Goal: Task Accomplishment & Management: Manage account settings

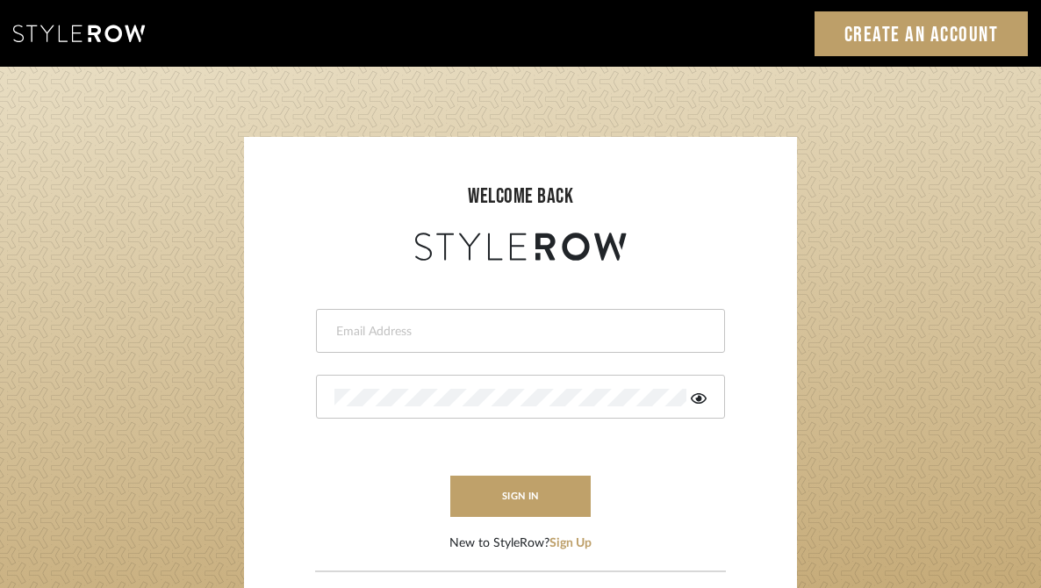
click at [430, 331] on input "email" at bounding box center [518, 332] width 368 height 18
click at [426, 384] on div at bounding box center [520, 397] width 409 height 44
click at [426, 333] on input "email" at bounding box center [505, 332] width 343 height 18
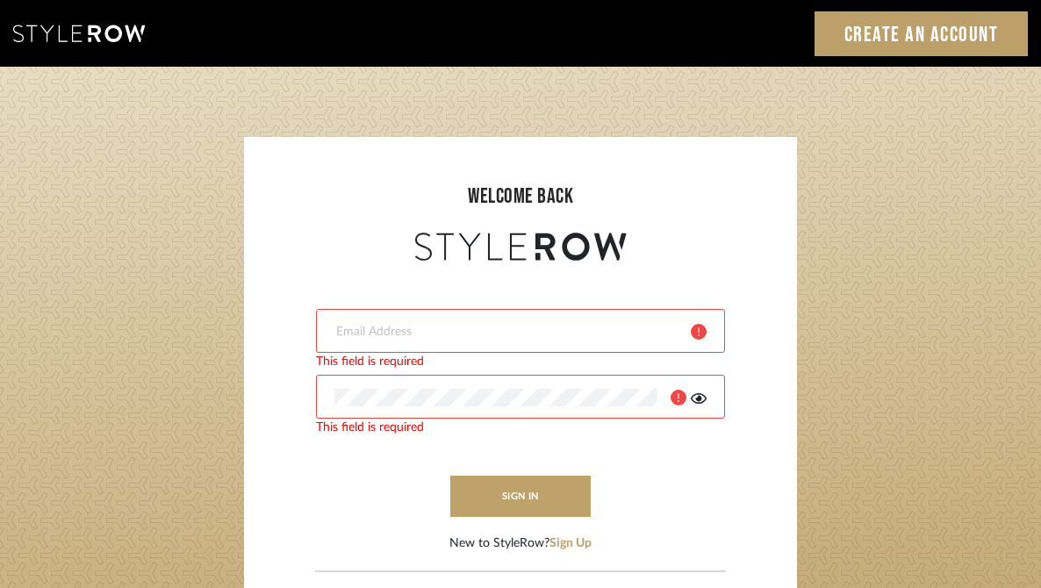
click at [944, 212] on login-page "welcome back This field is required This field is required sign in New to Style…" at bounding box center [520, 384] width 1041 height 635
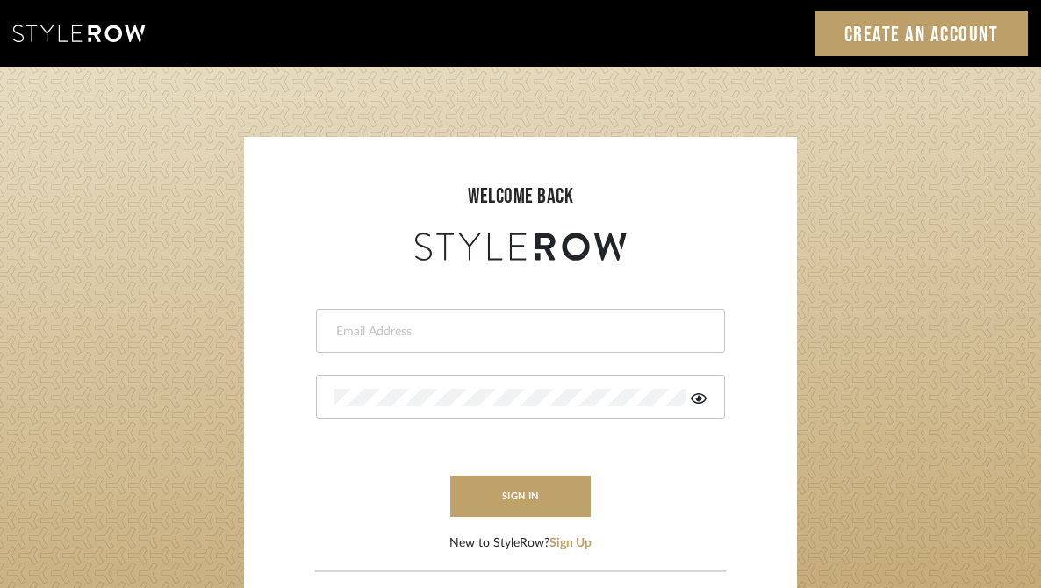
click at [474, 334] on input "email" at bounding box center [518, 332] width 368 height 18
paste input "https://mail.google.com/mail/u/1/#search/style+row/FMfcgzQcpwvCJSlWqBnGRgZkHVcG…"
type input "https://mail.google.com/mail/u/1/#search/style+row/FMfcgzQcpwvCJSlWqBnGRgZkHVcG…"
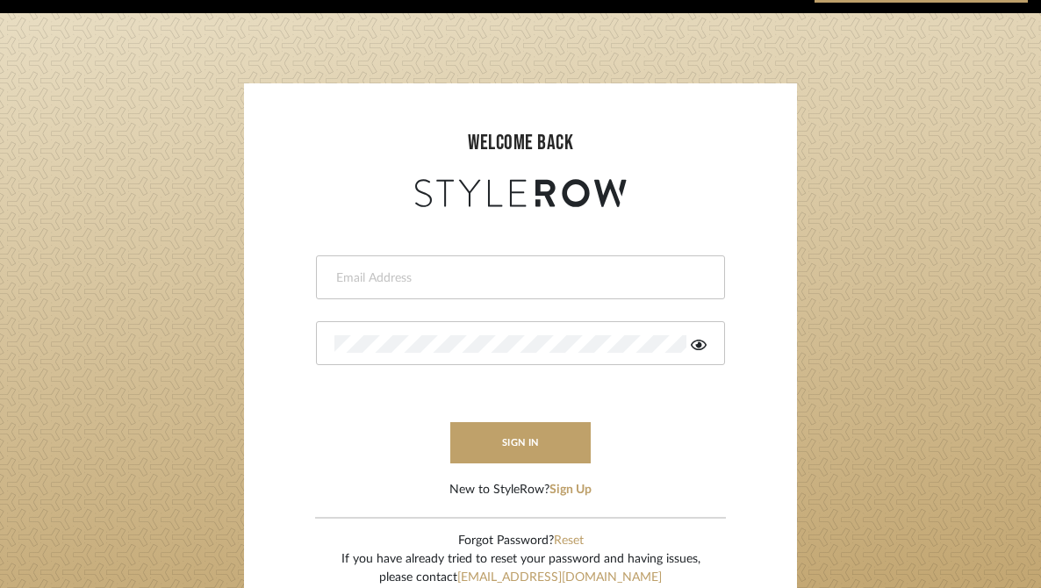
scroll to position [65, 0]
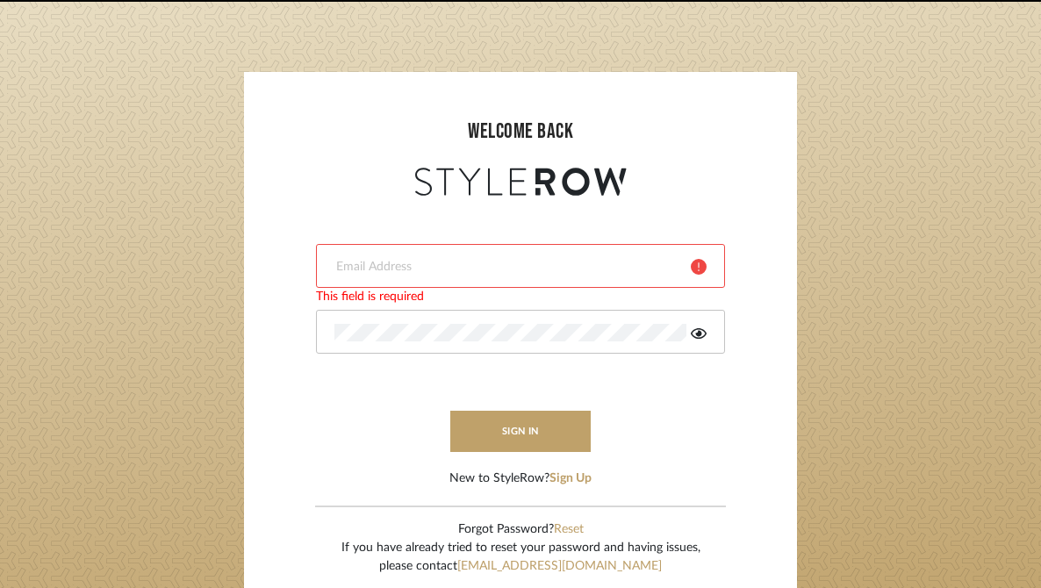
click at [548, 244] on div at bounding box center [520, 266] width 409 height 44
paste input "hayden@keeganwilliamsinteriors.com"
type input "hayden@keeganwilliamsinteriors.com"
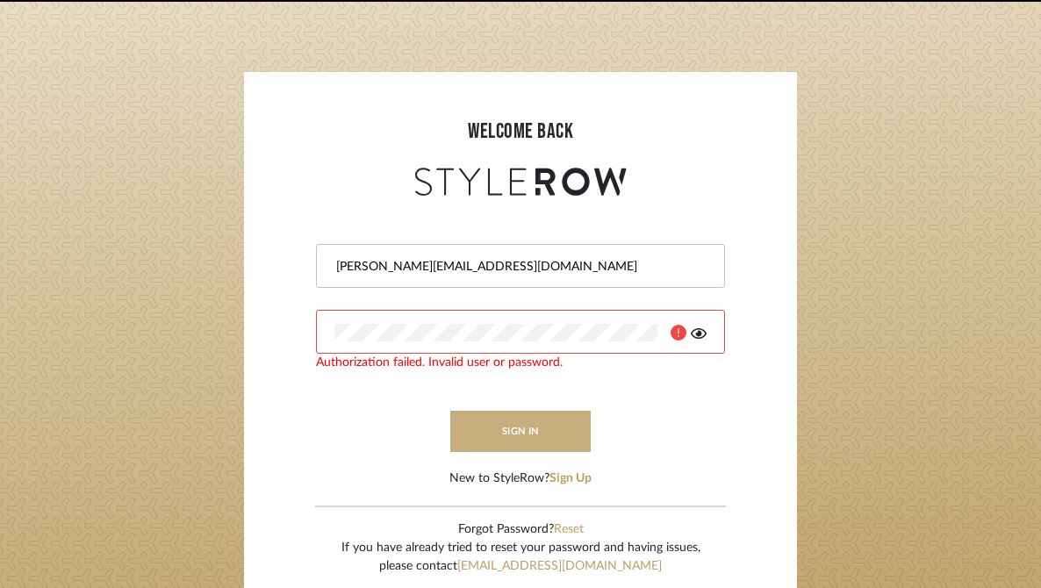
click at [537, 425] on button "sign in" at bounding box center [520, 431] width 140 height 41
click at [697, 335] on icon at bounding box center [699, 333] width 16 height 11
click at [496, 434] on button "sign in" at bounding box center [520, 431] width 140 height 41
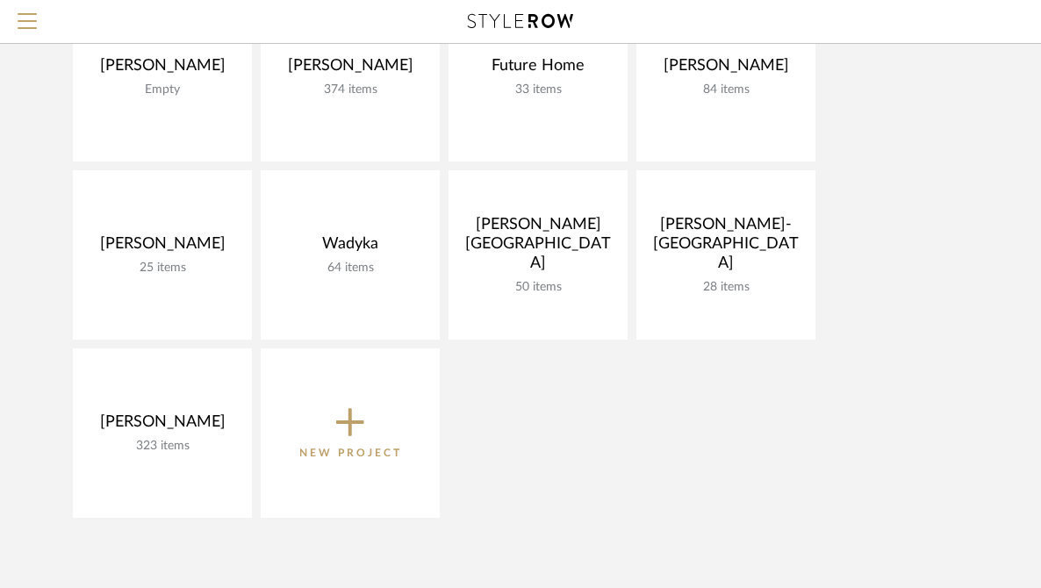
scroll to position [256, 0]
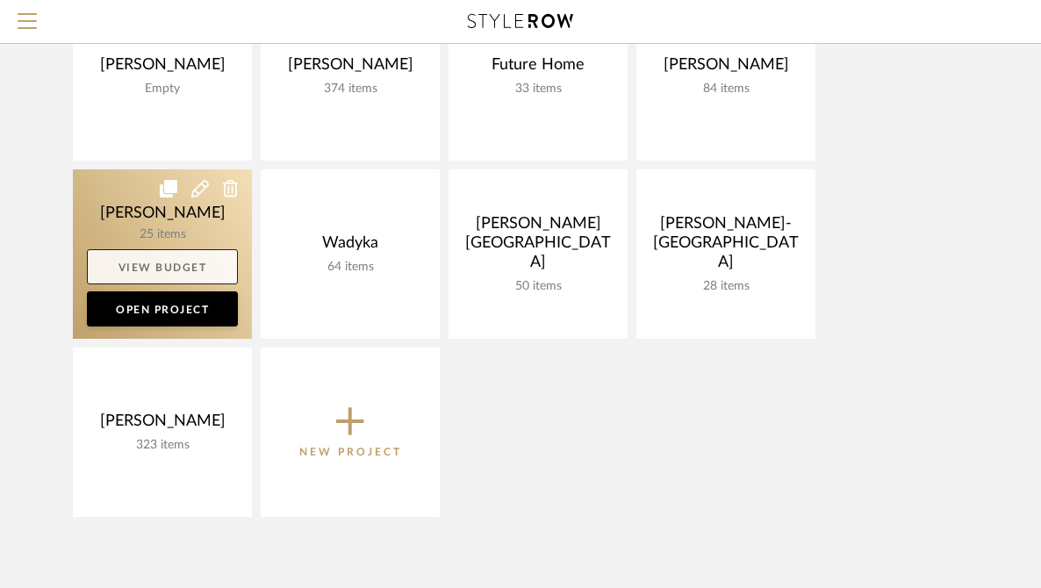
click at [197, 277] on link "View Budget" at bounding box center [162, 266] width 151 height 35
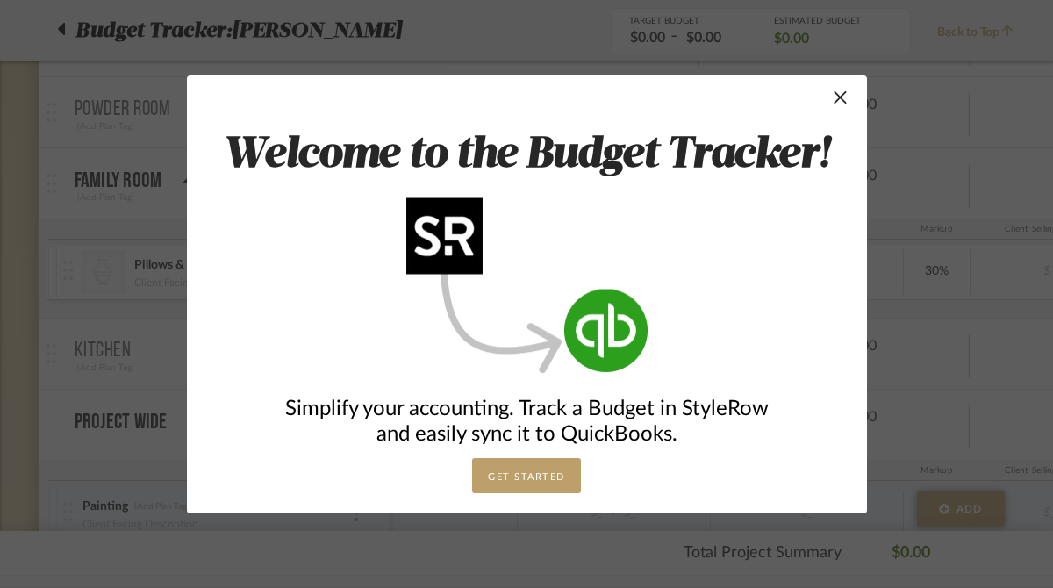
click at [845, 99] on div "Welcome to the Budget Tracker! Simplify your accounting. Track a Budget in Styl…" at bounding box center [527, 294] width 680 height 438
click at [833, 104] on span "button" at bounding box center [840, 97] width 35 height 35
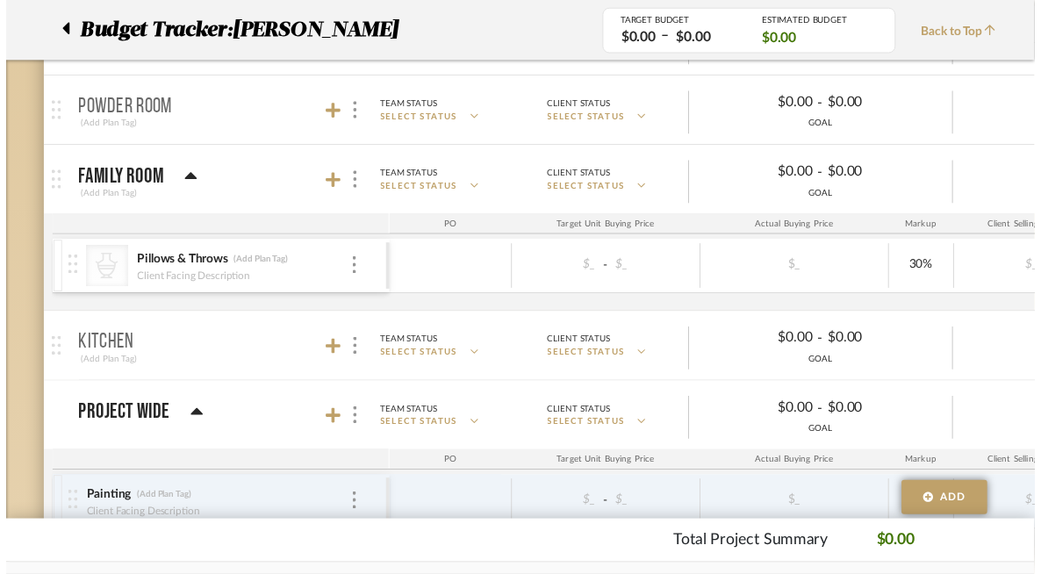
scroll to position [256, 0]
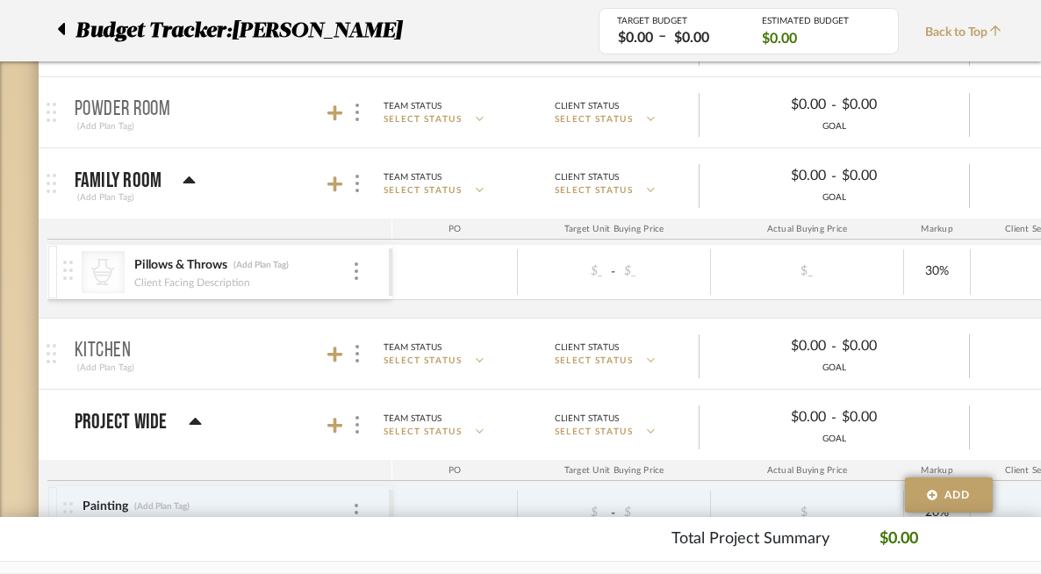
click at [58, 27] on icon at bounding box center [61, 28] width 8 height 21
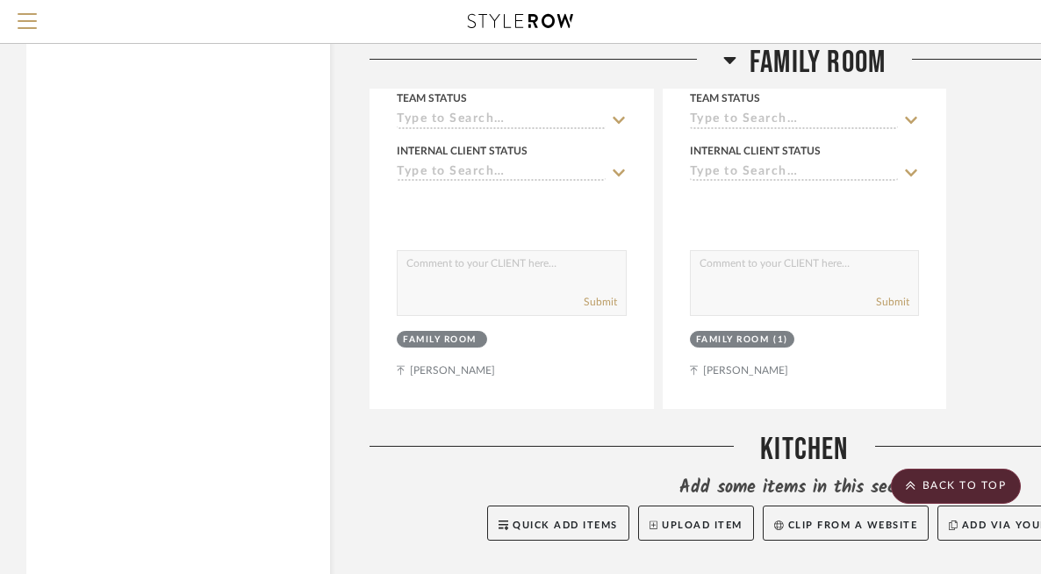
scroll to position [3540, 0]
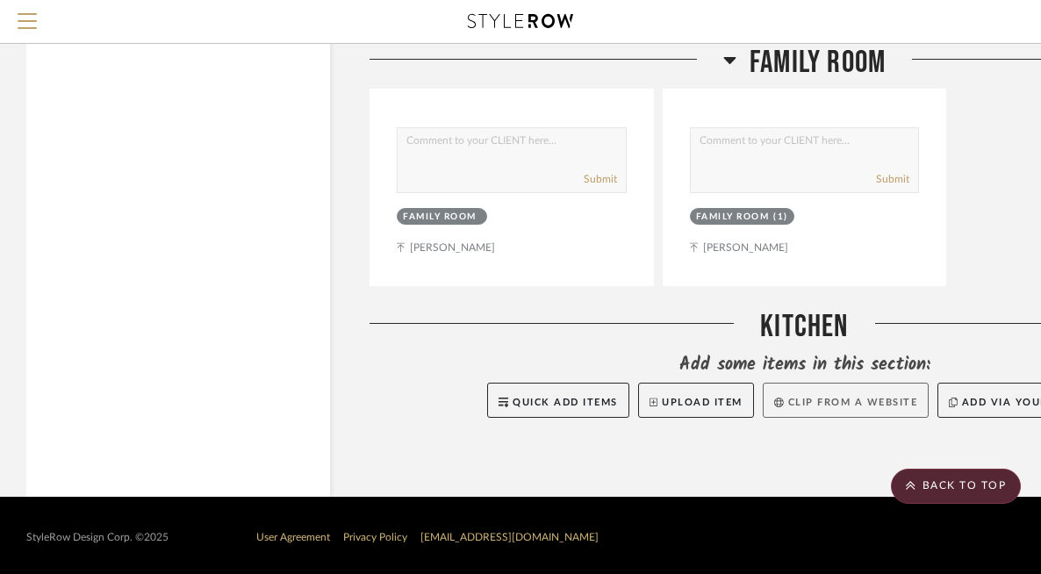
click at [842, 396] on button "Clip from a website" at bounding box center [845, 400] width 166 height 35
click at [859, 408] on button "Clip from a website" at bounding box center [845, 400] width 166 height 35
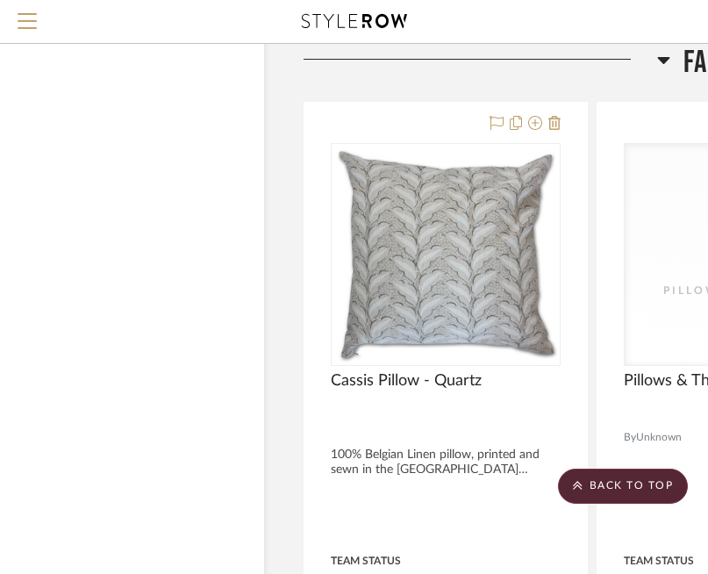
scroll to position [2955, 78]
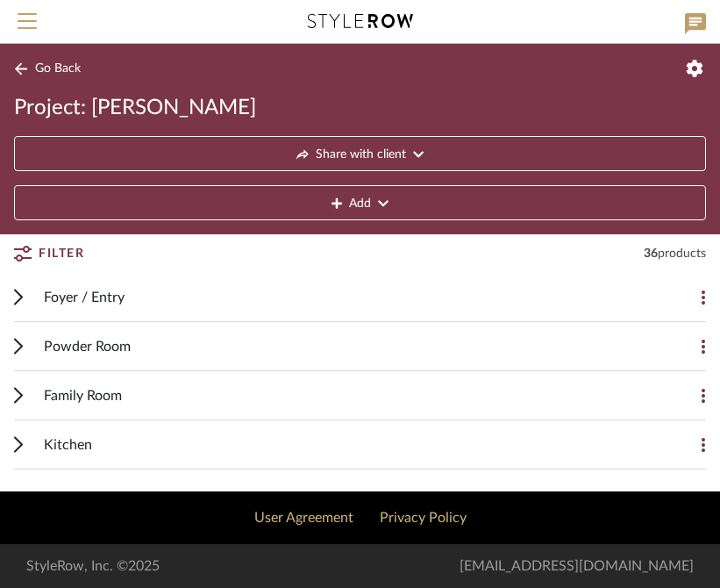
click at [20, 397] on icon at bounding box center [18, 395] width 9 height 17
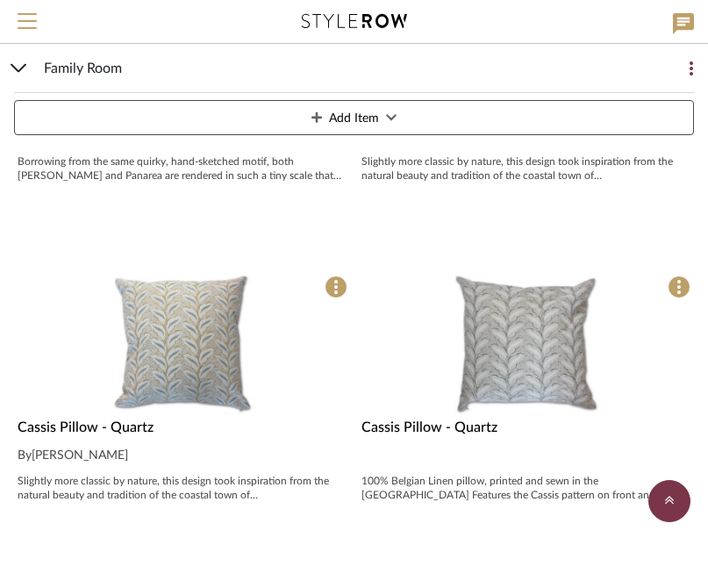
scroll to position [1872, 0]
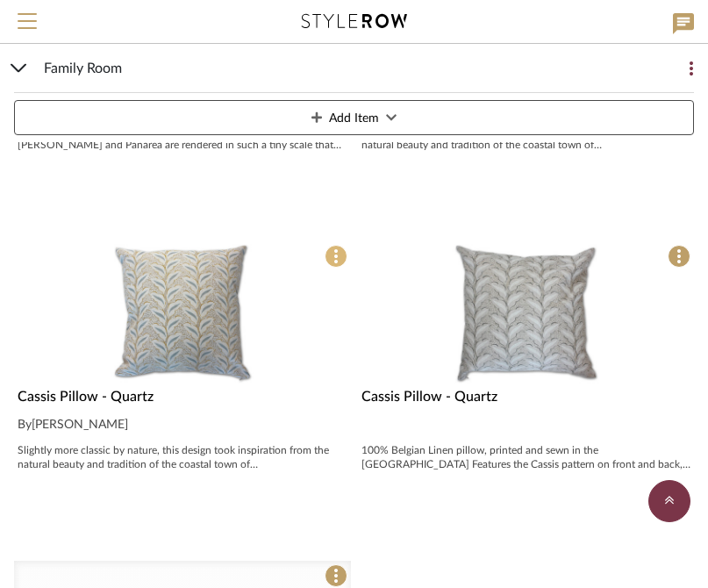
click at [334, 254] on icon at bounding box center [336, 256] width 4 height 14
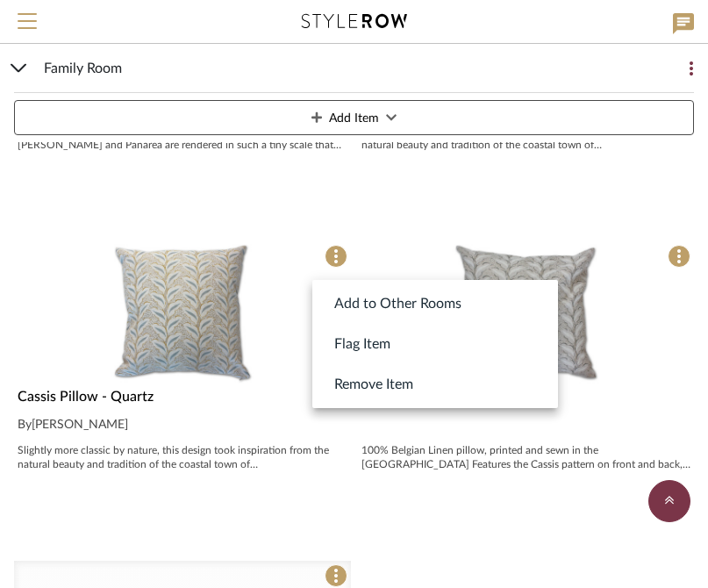
click at [263, 399] on div at bounding box center [354, 294] width 708 height 588
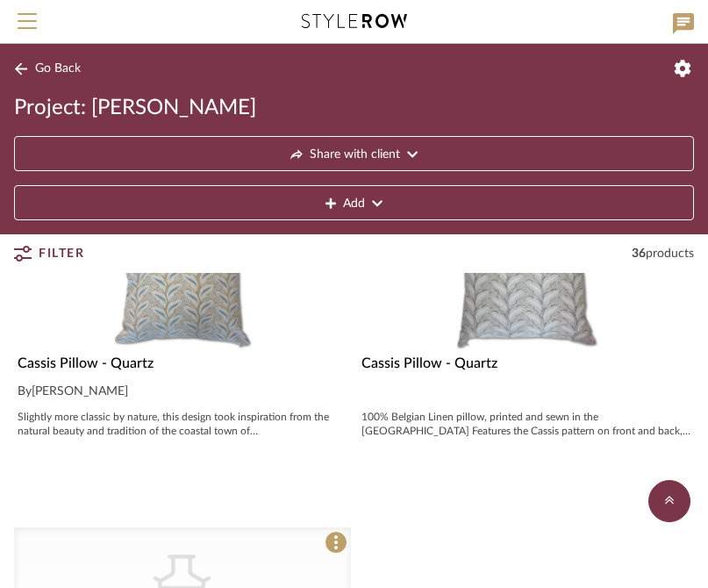
scroll to position [1898, 0]
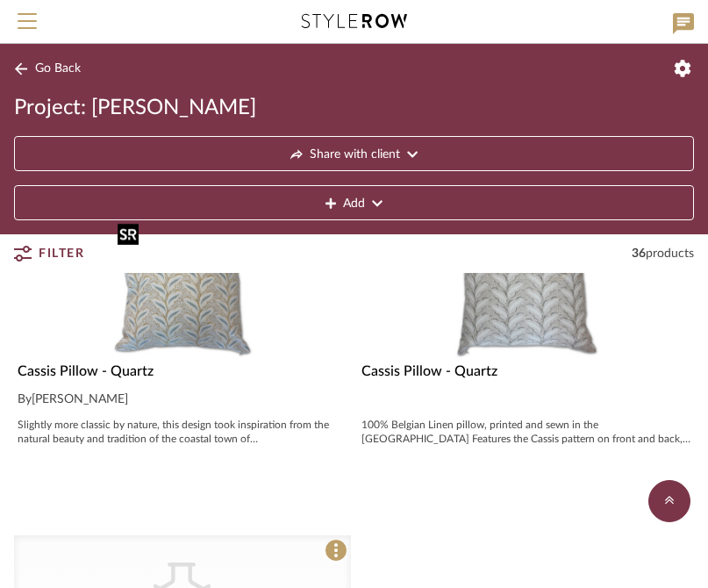
click at [218, 337] on img "0" at bounding box center [182, 287] width 143 height 143
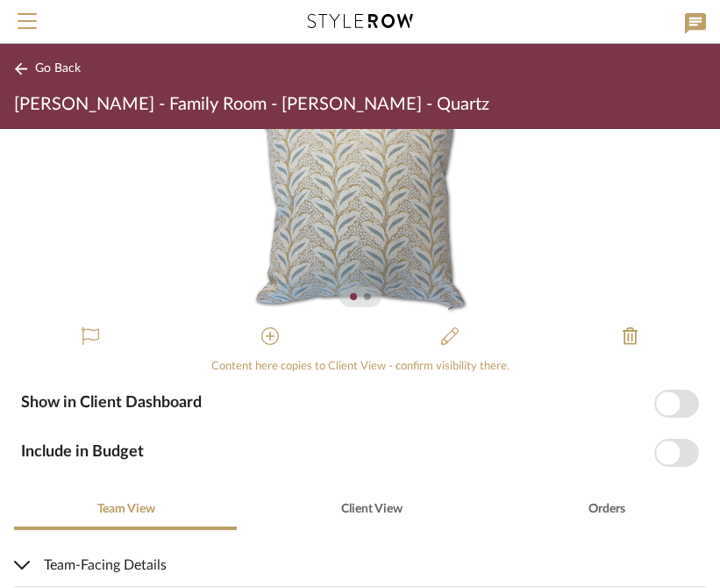
scroll to position [39, 0]
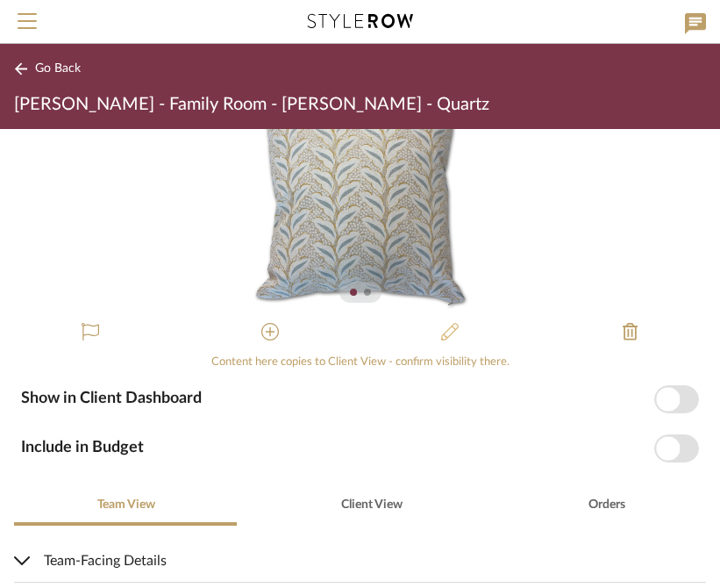
click at [441, 336] on icon at bounding box center [450, 332] width 18 height 18
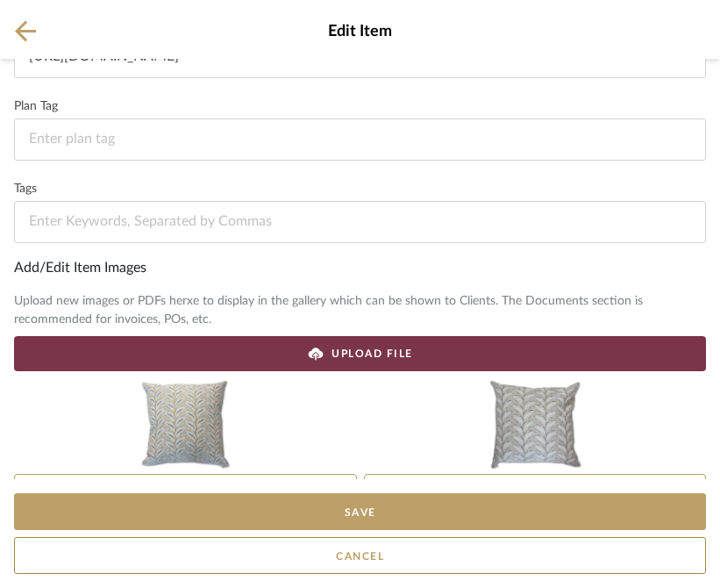
scroll to position [333, 0]
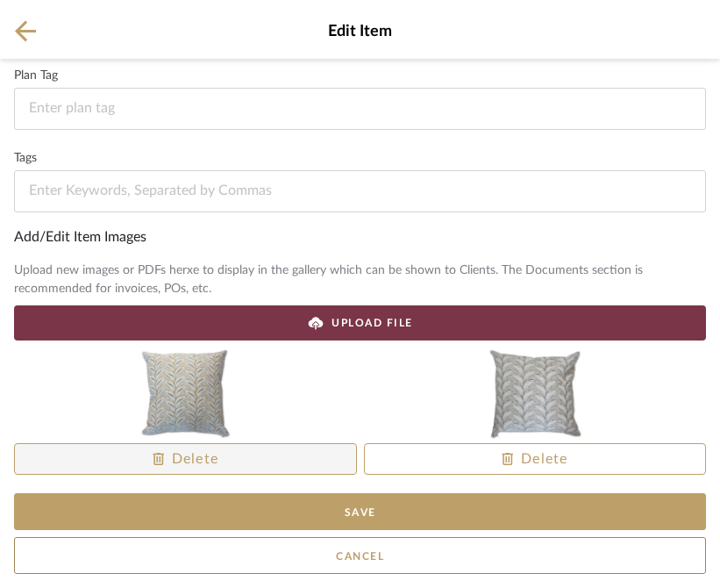
click at [197, 464] on span "Delete" at bounding box center [186, 458] width 67 height 21
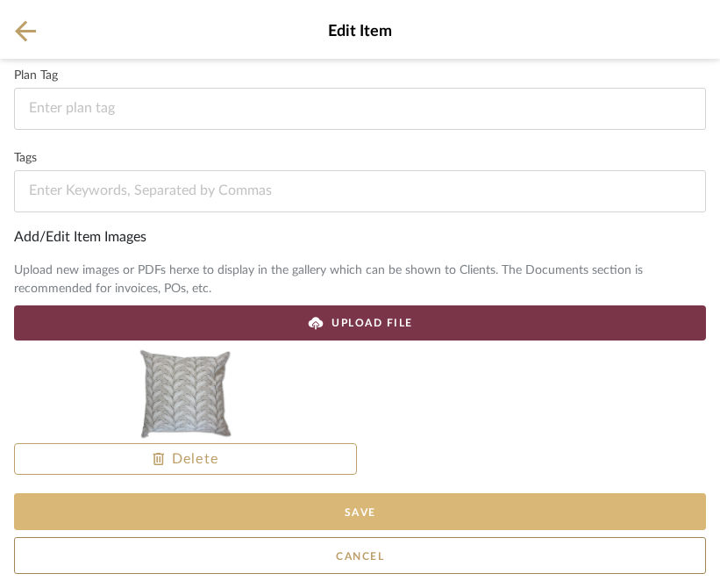
click at [377, 505] on button "Save" at bounding box center [360, 511] width 692 height 37
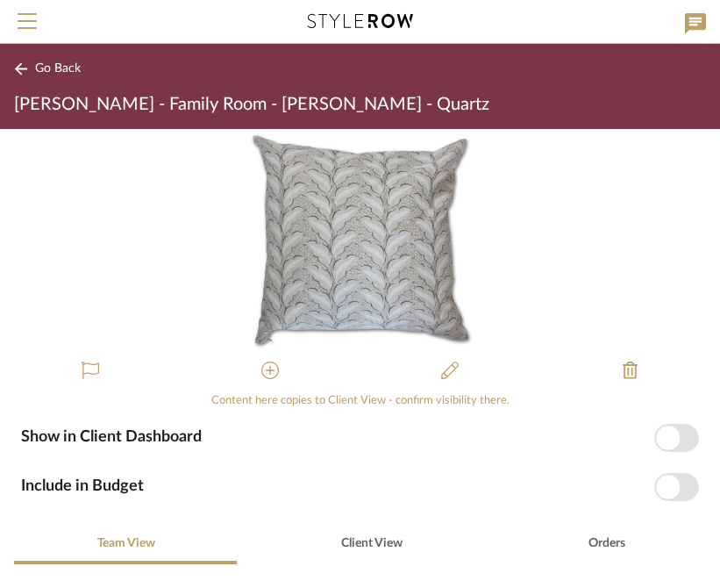
click at [48, 67] on span "Go Back" at bounding box center [58, 68] width 46 height 15
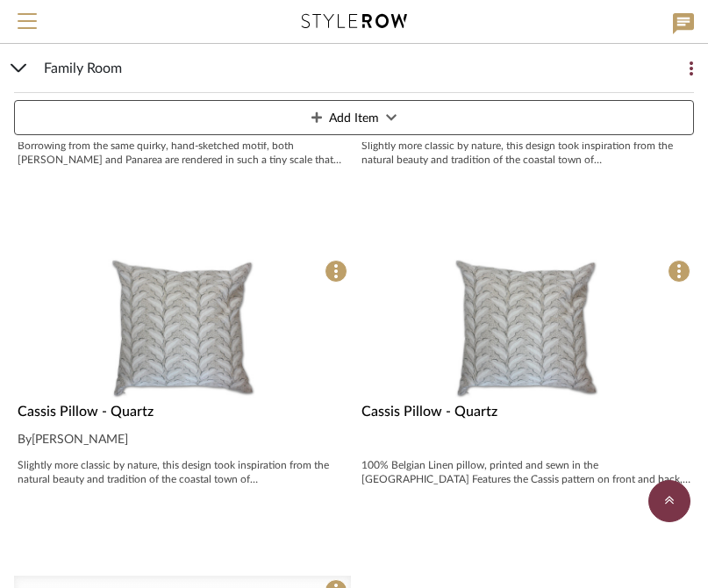
scroll to position [1858, 0]
click at [676, 272] on span at bounding box center [679, 270] width 23 height 23
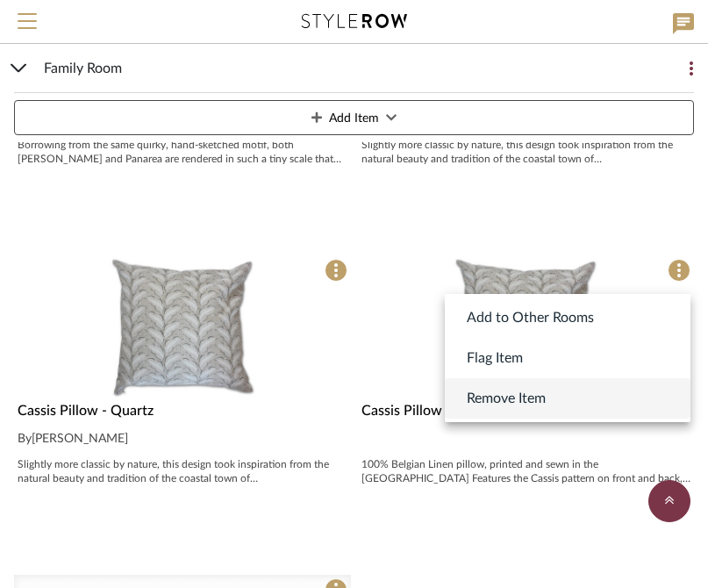
click at [542, 403] on span "Remove Item" at bounding box center [506, 398] width 79 height 21
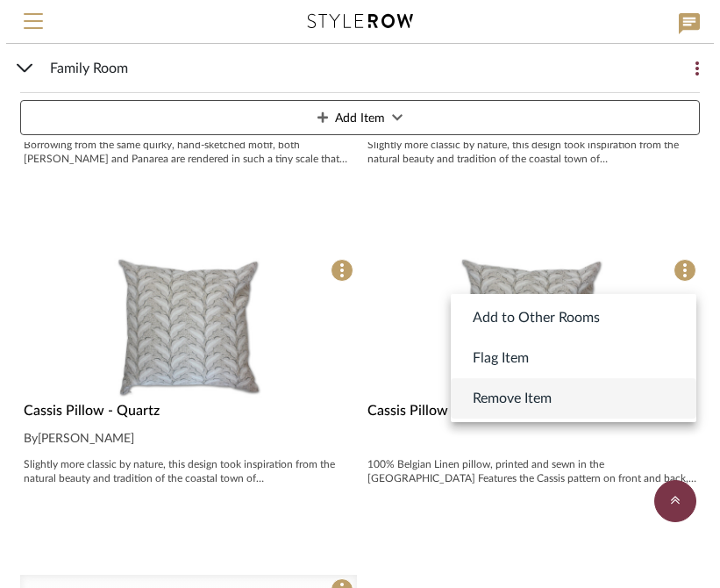
scroll to position [0, 0]
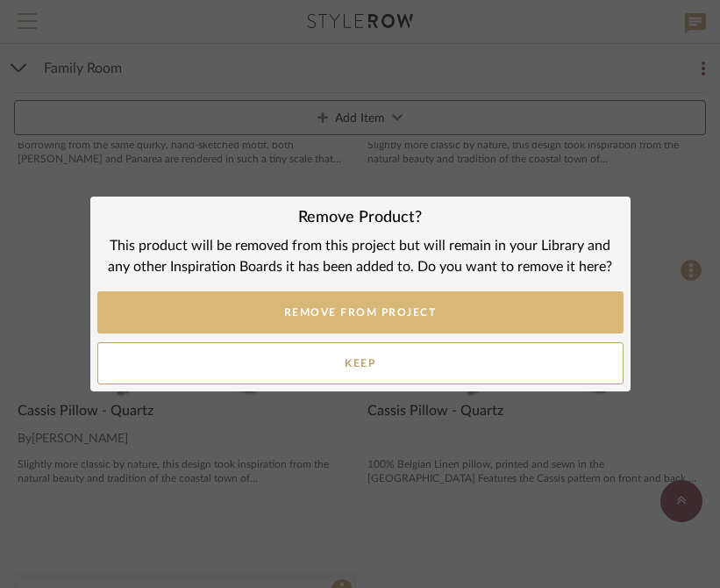
click at [481, 312] on button "REMOVE FROM PROJECT" at bounding box center [360, 312] width 526 height 42
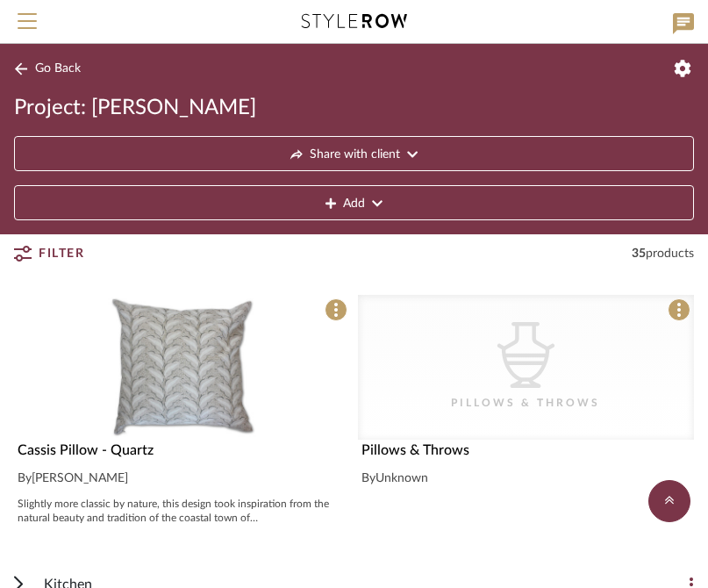
scroll to position [1810, 0]
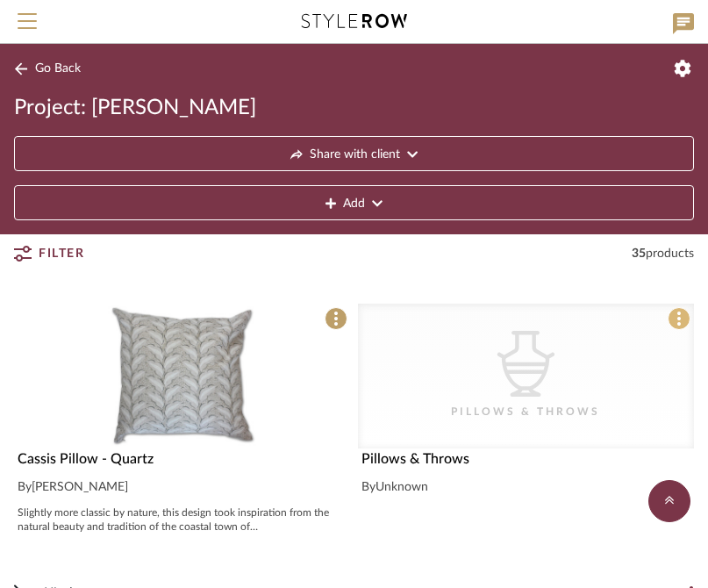
click at [684, 318] on span at bounding box center [679, 318] width 23 height 23
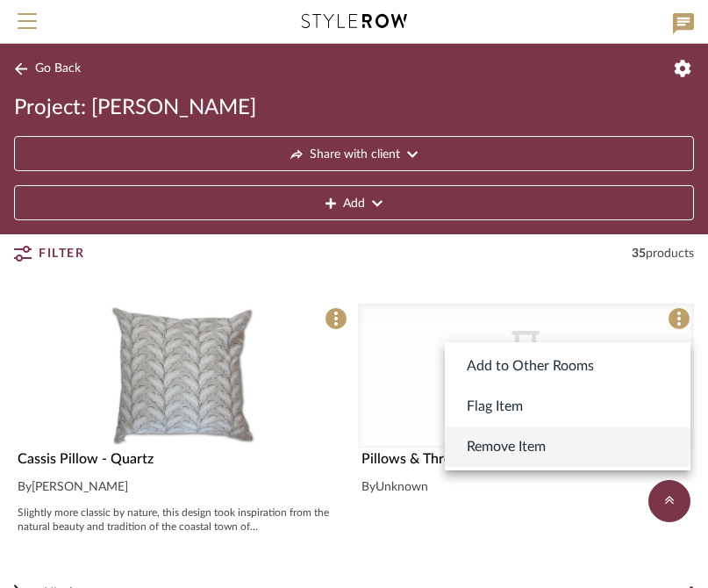
click at [540, 444] on span "Remove Item" at bounding box center [506, 446] width 79 height 21
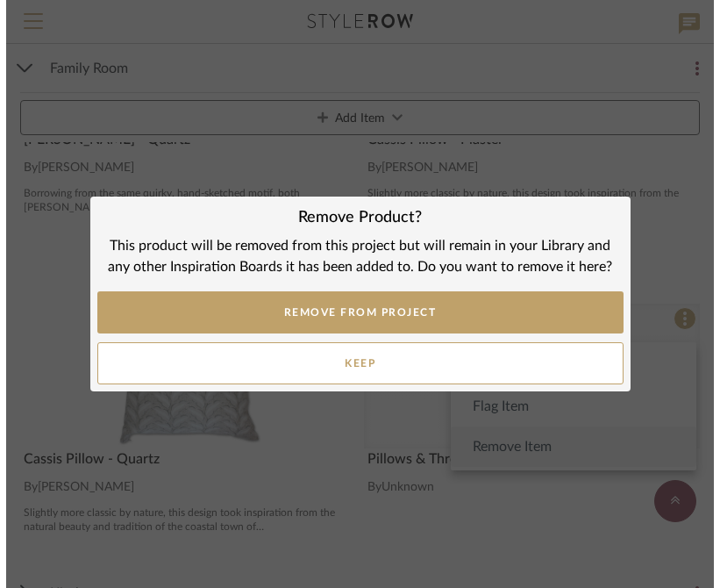
scroll to position [0, 0]
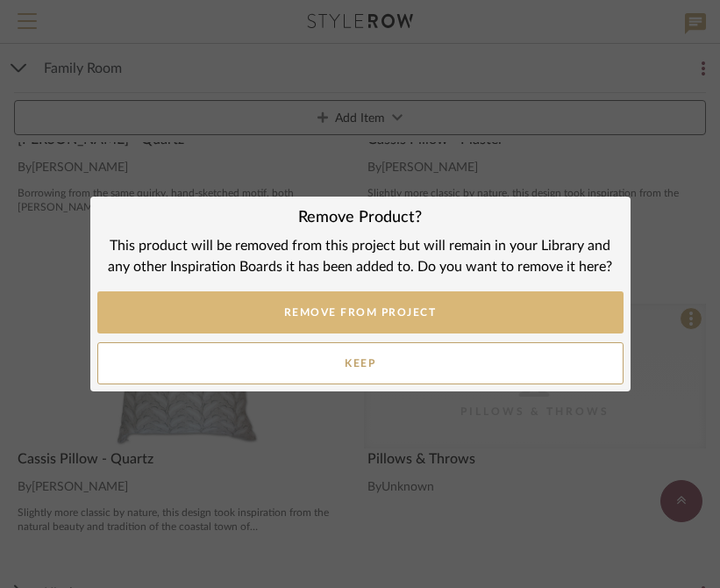
click at [474, 311] on button "REMOVE FROM PROJECT" at bounding box center [360, 312] width 526 height 42
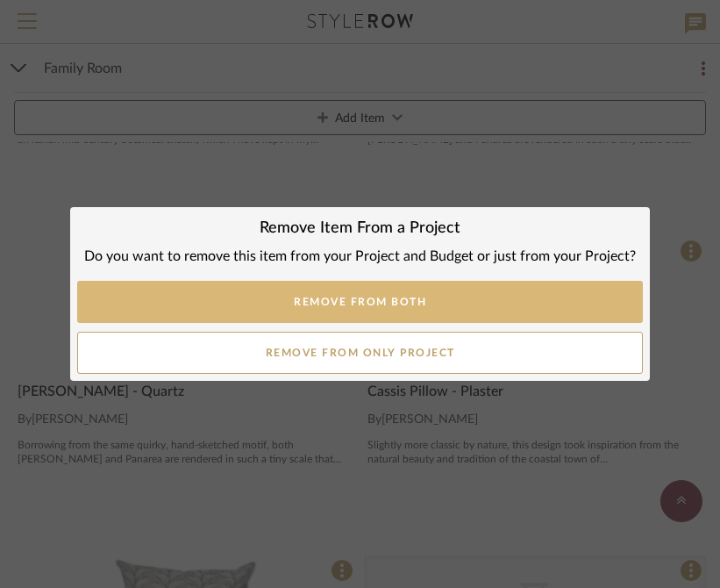
click at [463, 301] on button "Remove from Both" at bounding box center [360, 302] width 566 height 42
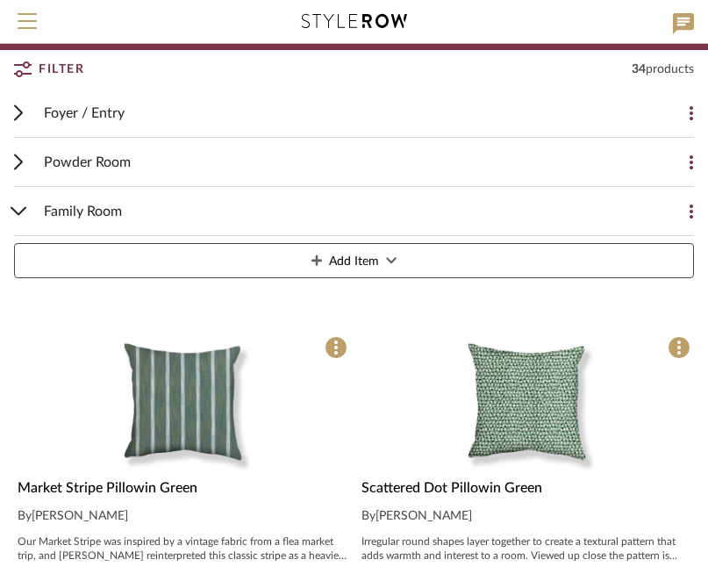
scroll to position [191, 0]
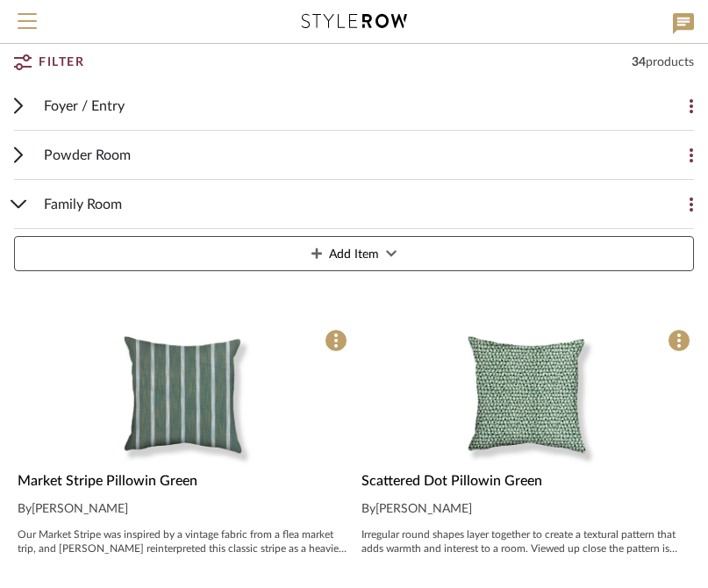
click at [408, 251] on button "Add Item" at bounding box center [354, 253] width 680 height 35
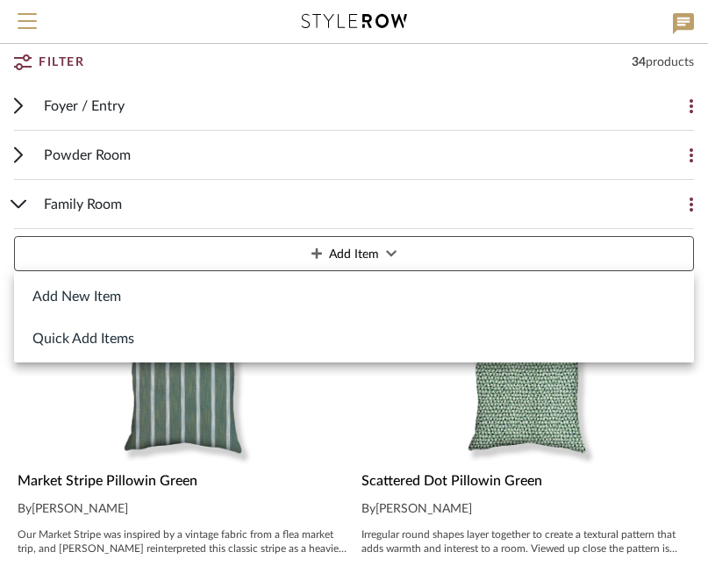
click at [372, 245] on div at bounding box center [354, 294] width 708 height 588
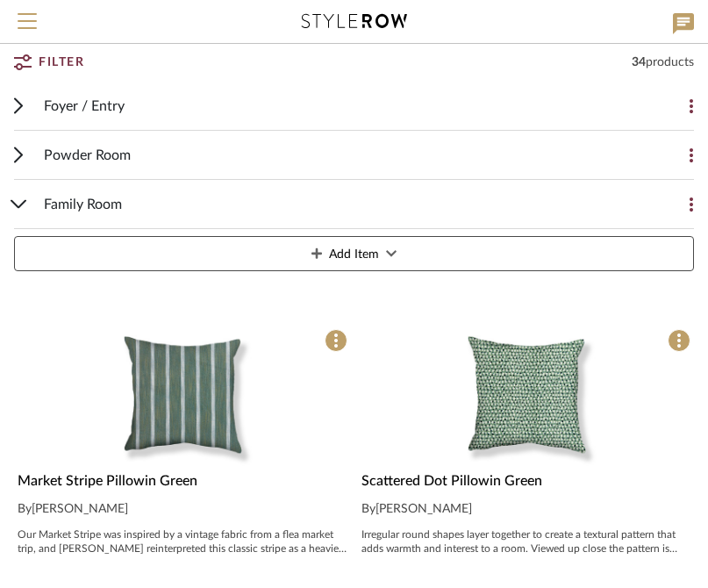
click at [11, 205] on icon at bounding box center [19, 204] width 17 height 9
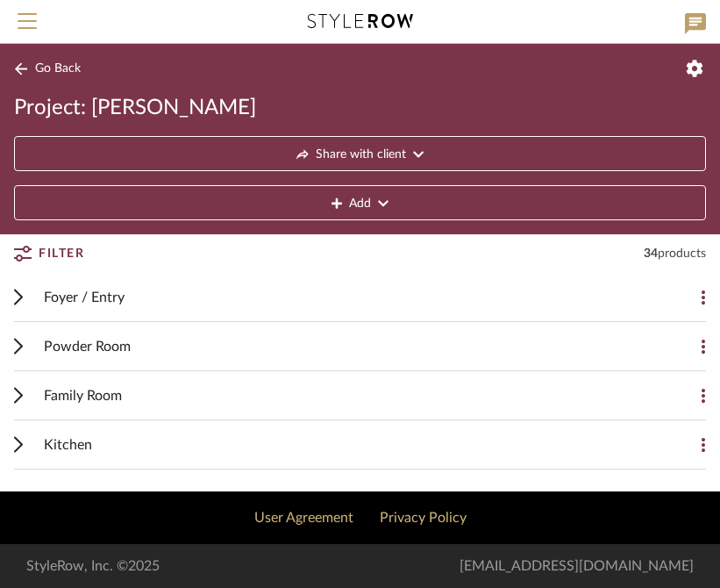
click at [22, 340] on icon at bounding box center [18, 346] width 9 height 17
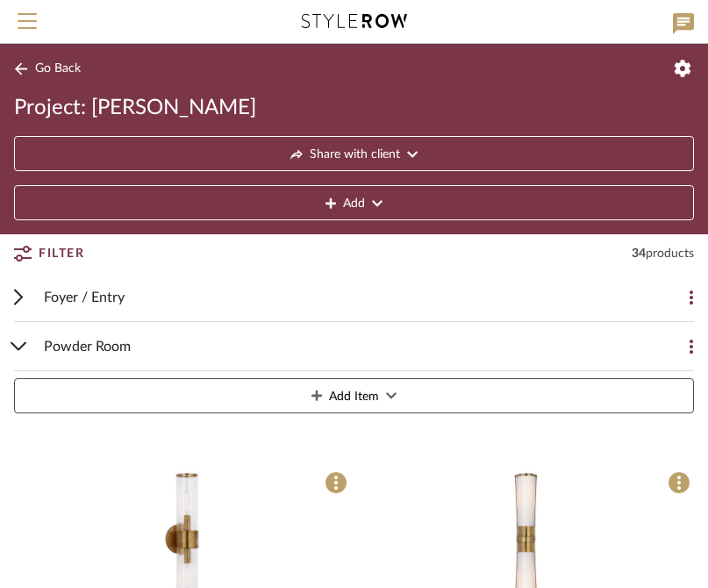
click at [14, 67] on icon at bounding box center [21, 68] width 14 height 13
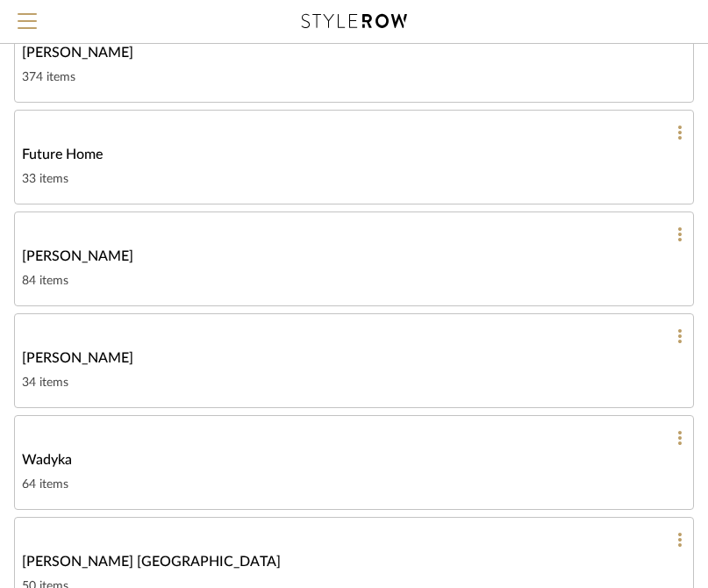
scroll to position [297, 0]
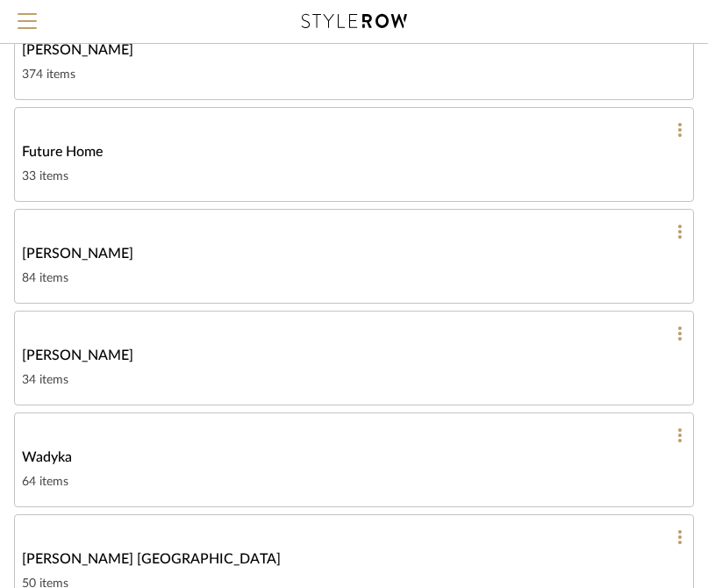
click at [213, 344] on link "Lucas 34 items" at bounding box center [354, 358] width 680 height 95
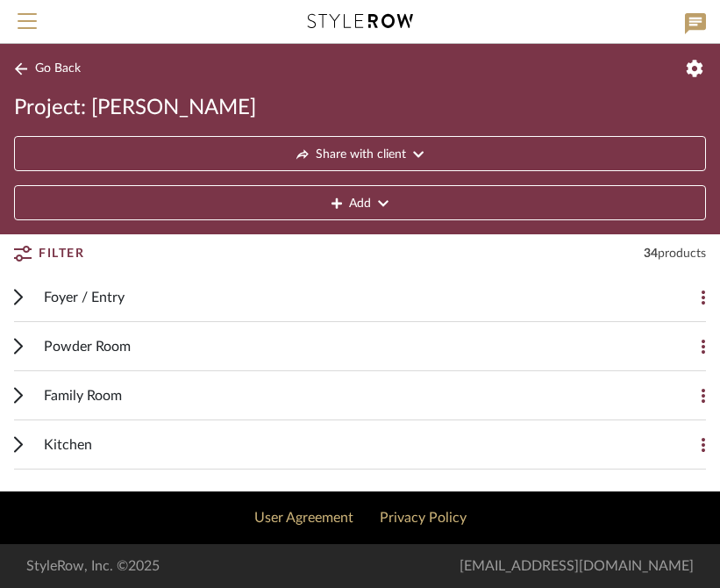
click at [21, 348] on icon at bounding box center [18, 346] width 9 height 17
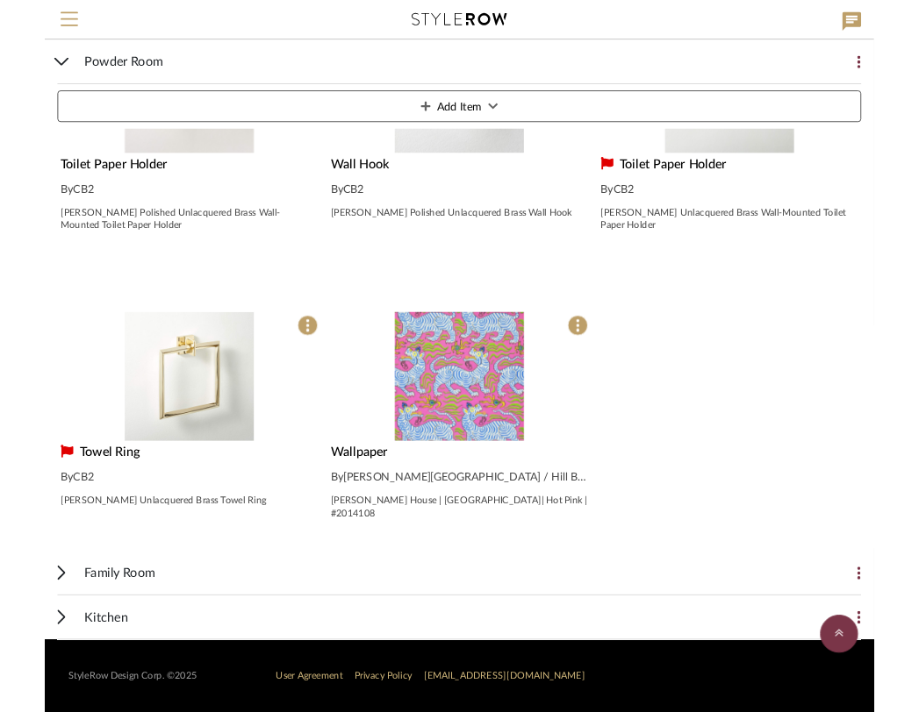
scroll to position [2382, 0]
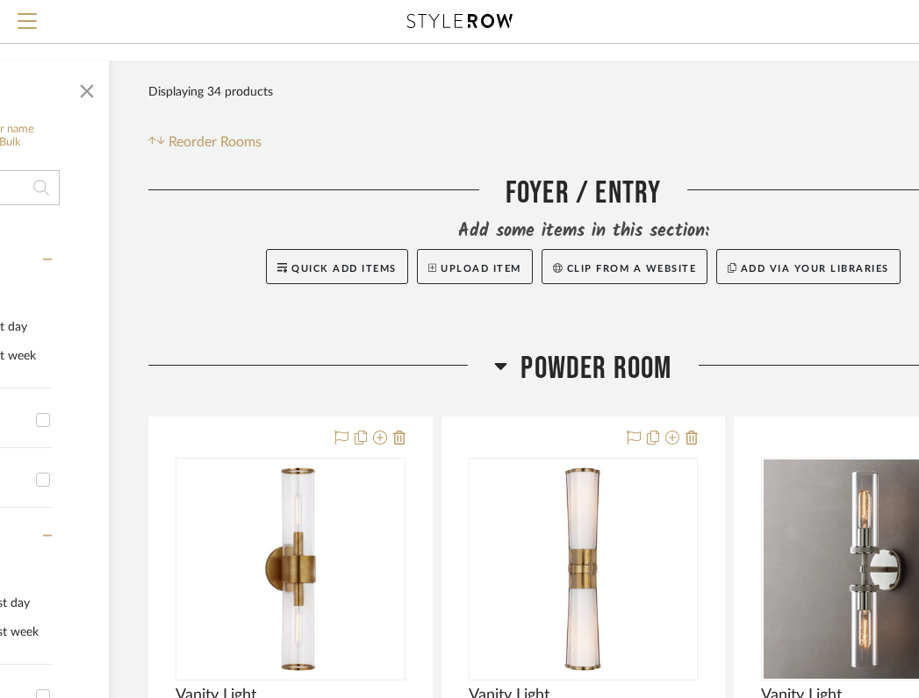
scroll to position [159, 221]
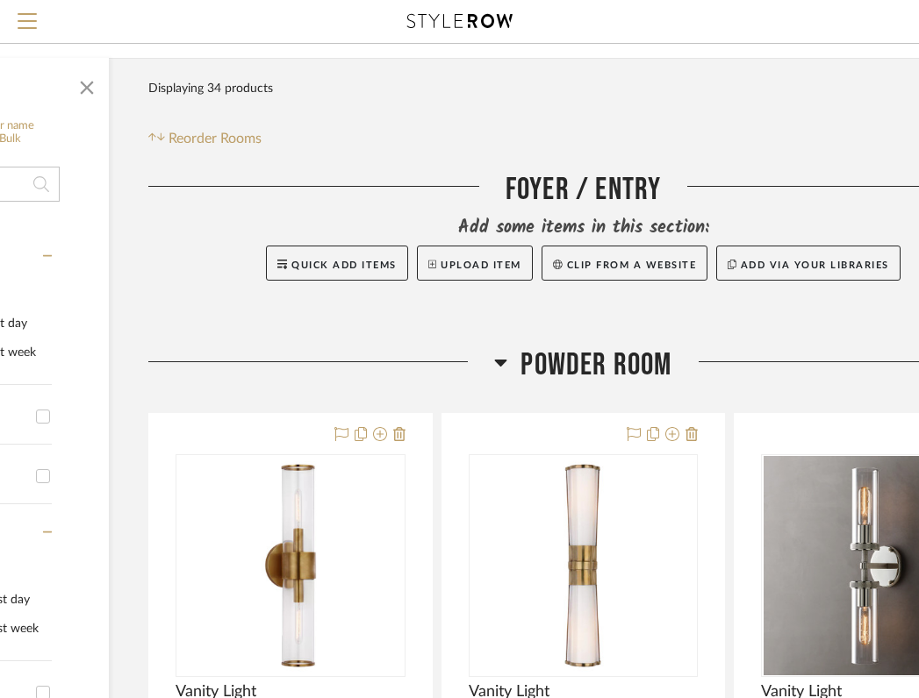
click at [502, 361] on icon at bounding box center [501, 363] width 12 height 7
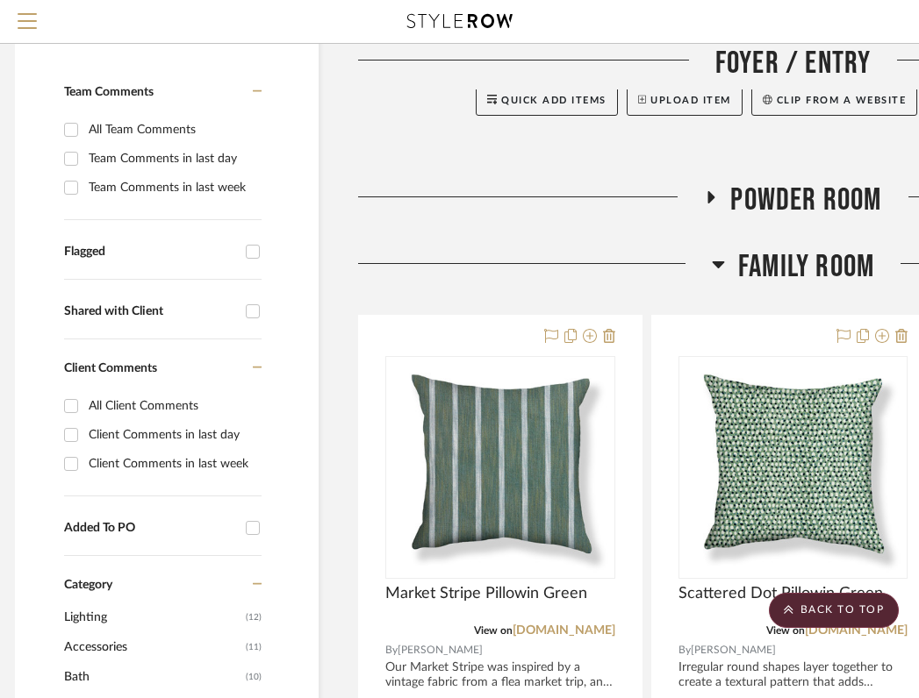
scroll to position [324, 0]
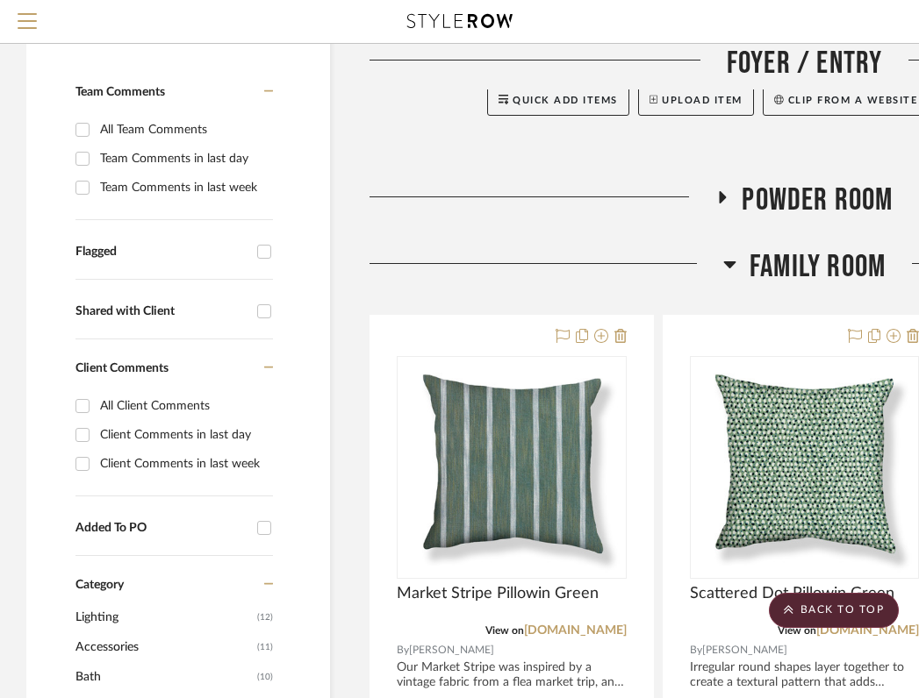
click at [726, 263] on icon at bounding box center [729, 264] width 12 height 7
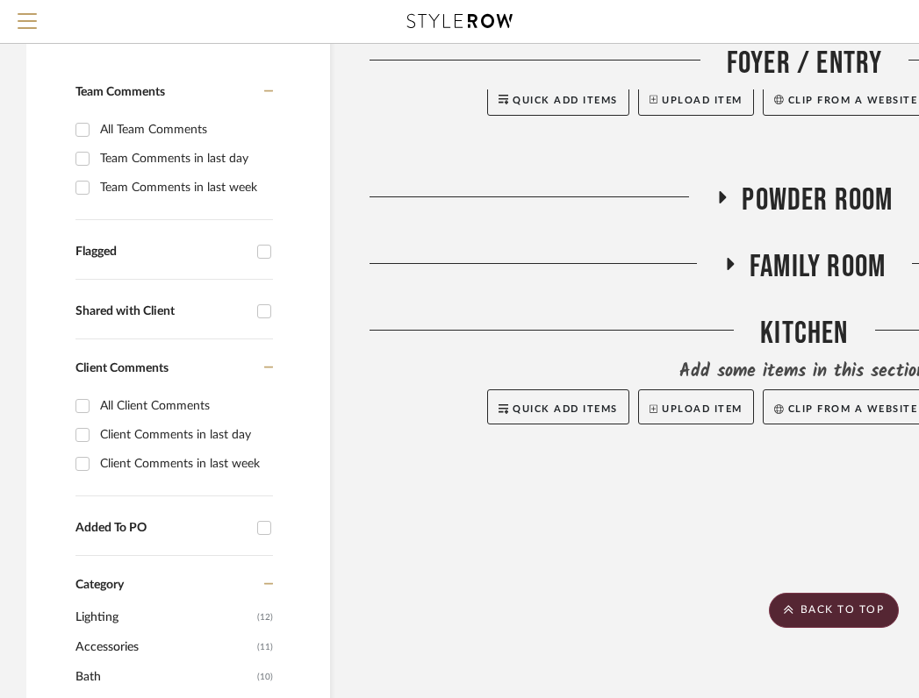
click at [726, 263] on icon at bounding box center [729, 264] width 7 height 12
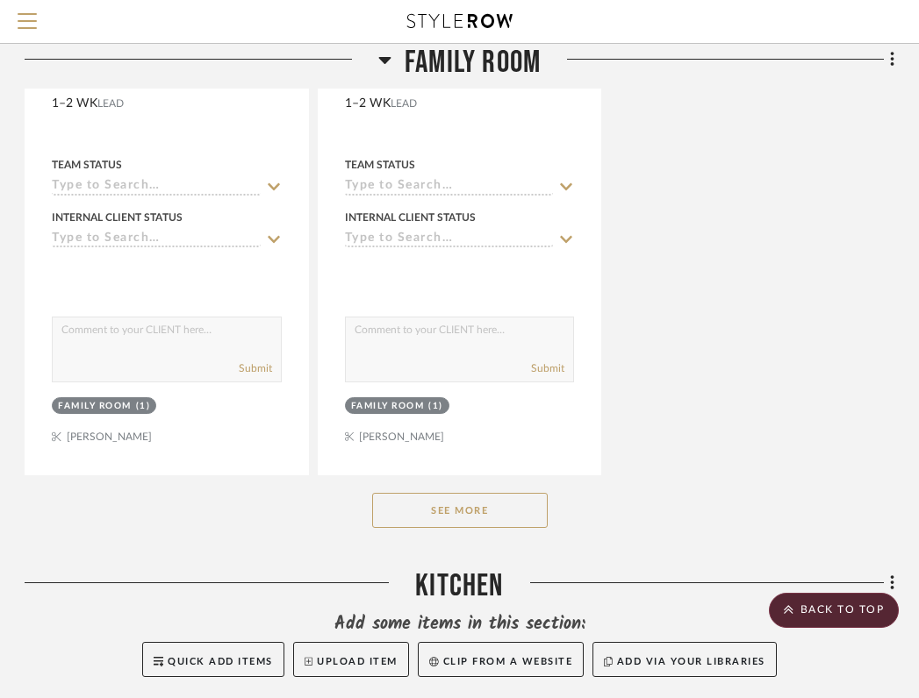
scroll to position [2625, 345]
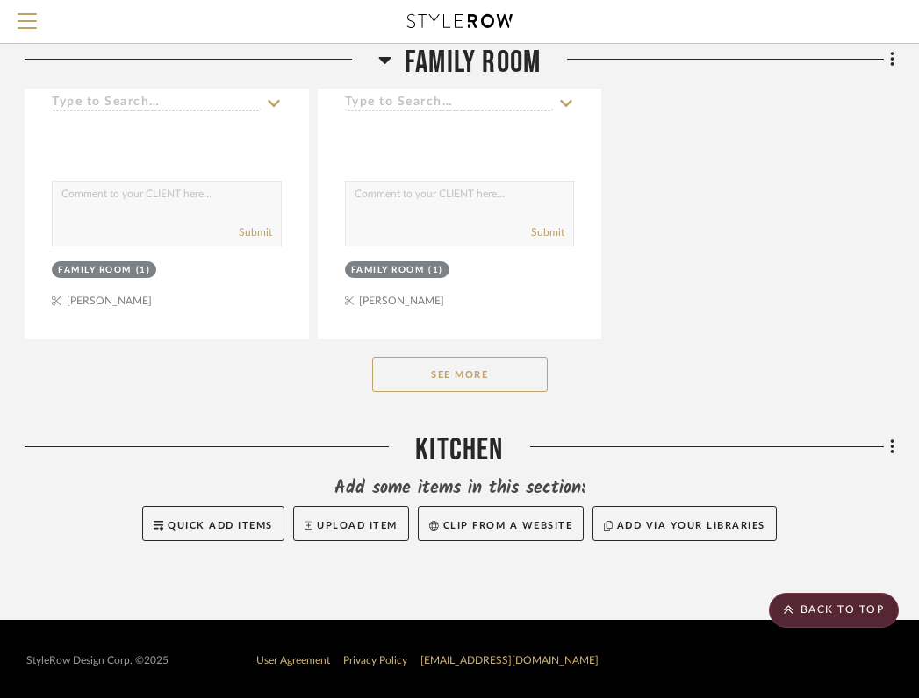
click at [491, 363] on button "See More" at bounding box center [459, 374] width 175 height 35
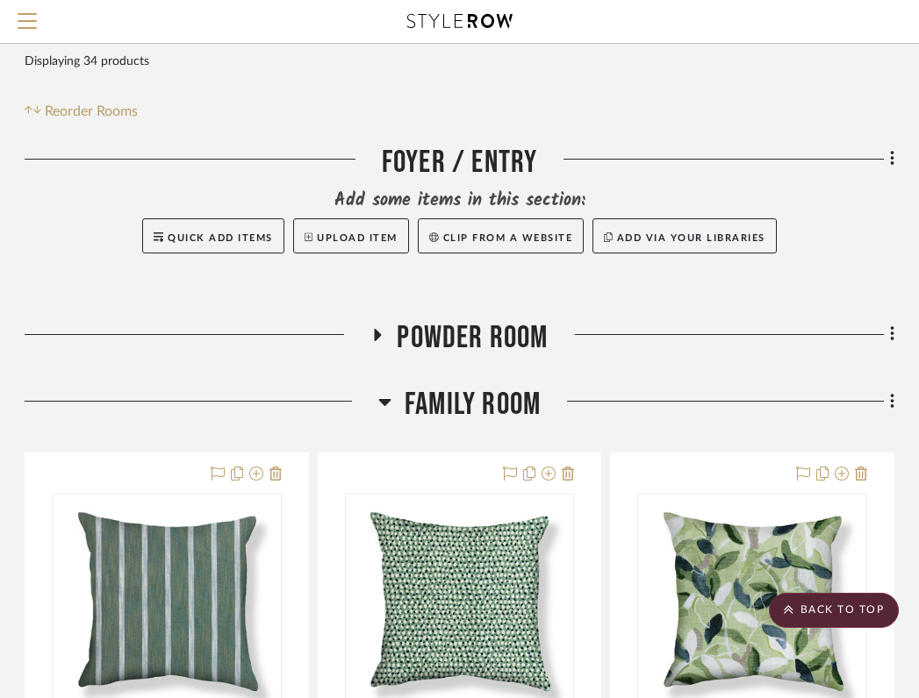
scroll to position [176, 345]
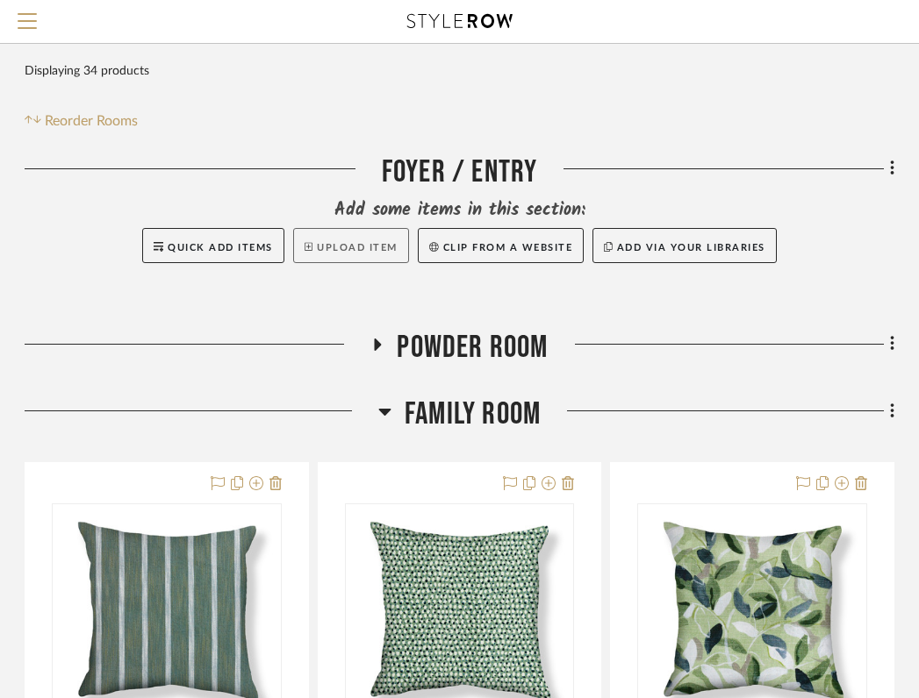
click at [342, 252] on button "Upload Item" at bounding box center [351, 245] width 116 height 35
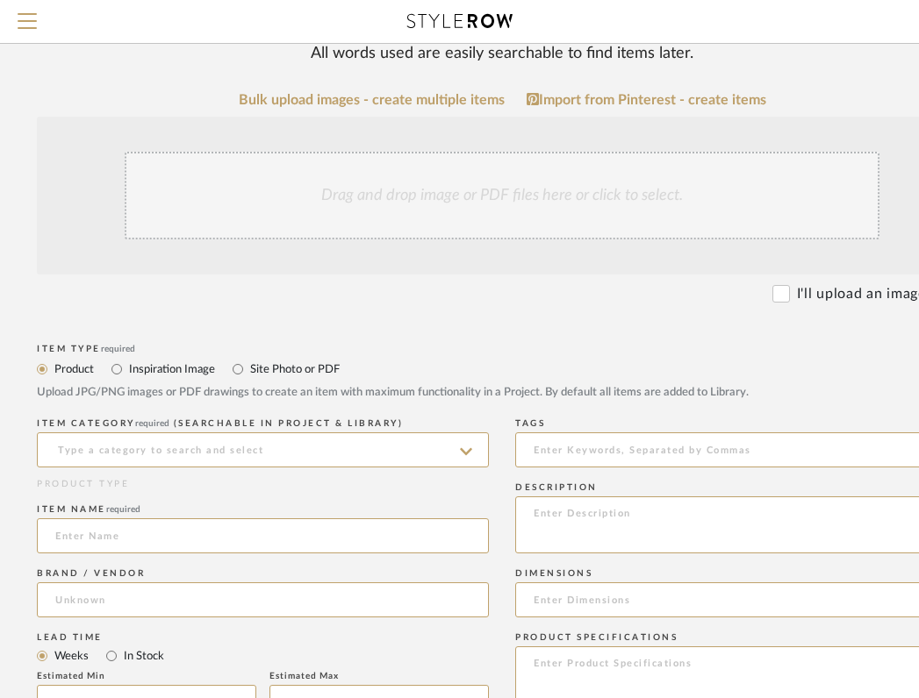
scroll to position [184, 130]
click at [276, 453] on input at bounding box center [263, 448] width 452 height 35
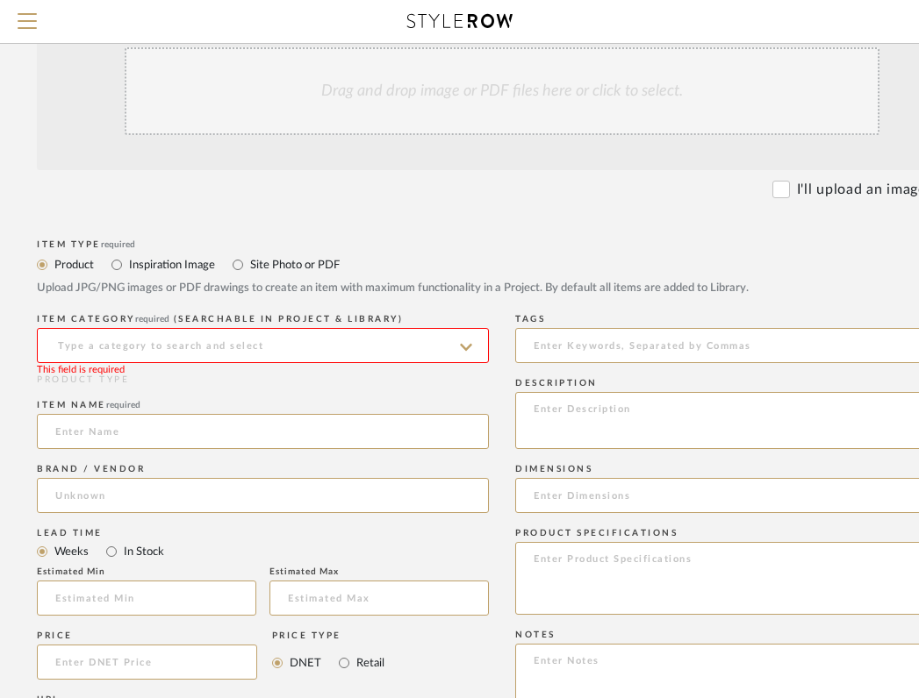
scroll to position [256, 130]
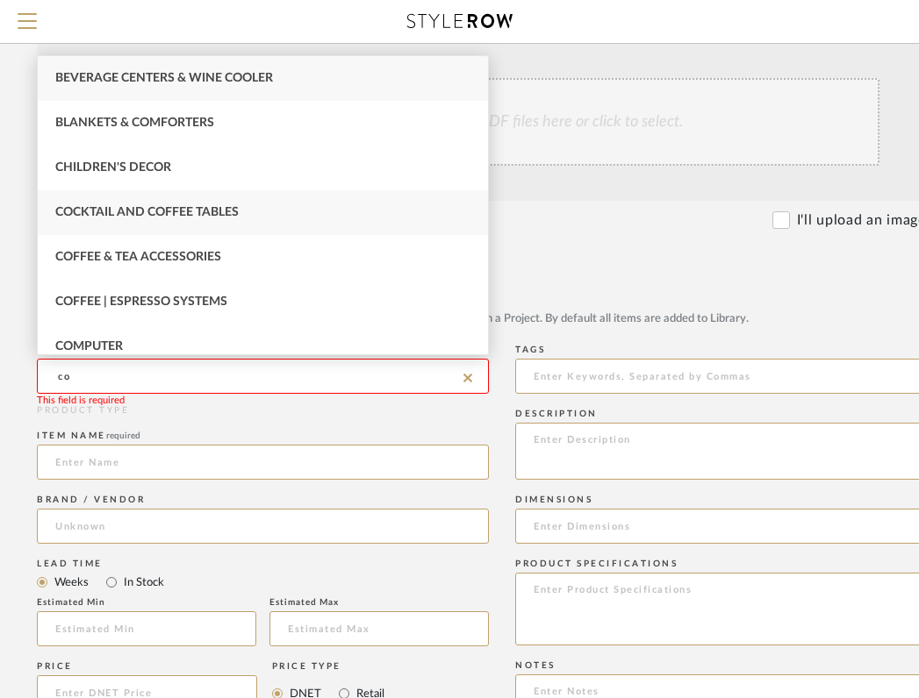
click at [254, 224] on div "Cocktail and Coffee Tables" at bounding box center [263, 212] width 450 height 45
type input "Cocktail and Coffee Tables"
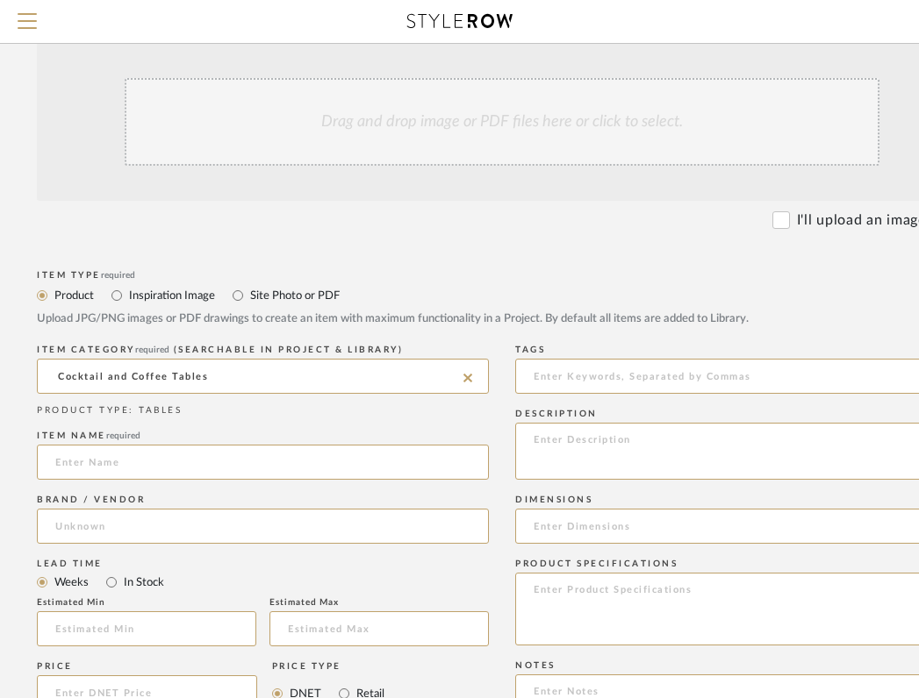
click at [469, 376] on icon at bounding box center [467, 378] width 9 height 9
